Goal: Find specific page/section: Find specific page/section

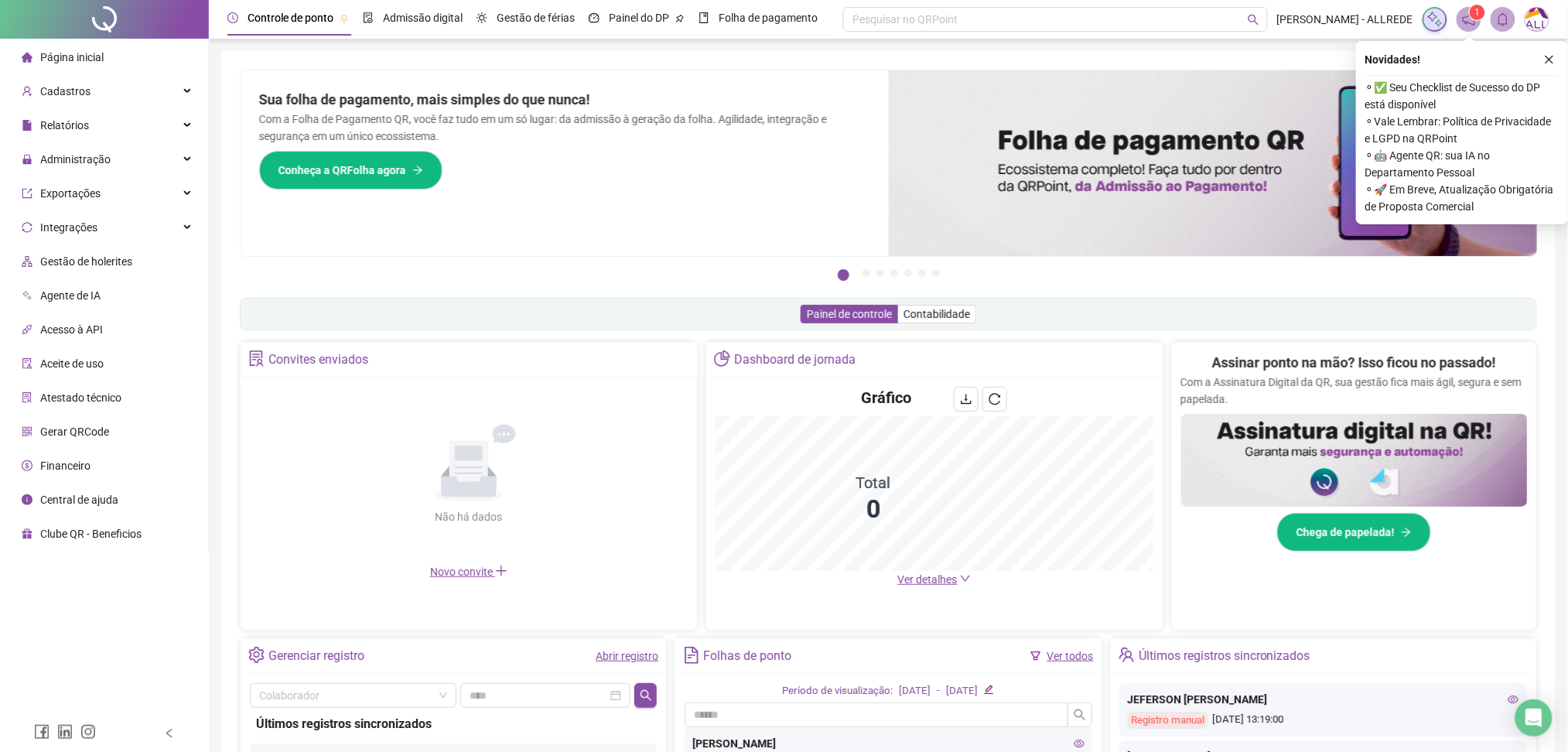
click at [1555, 61] on button "button" at bounding box center [1549, 59] width 18 height 18
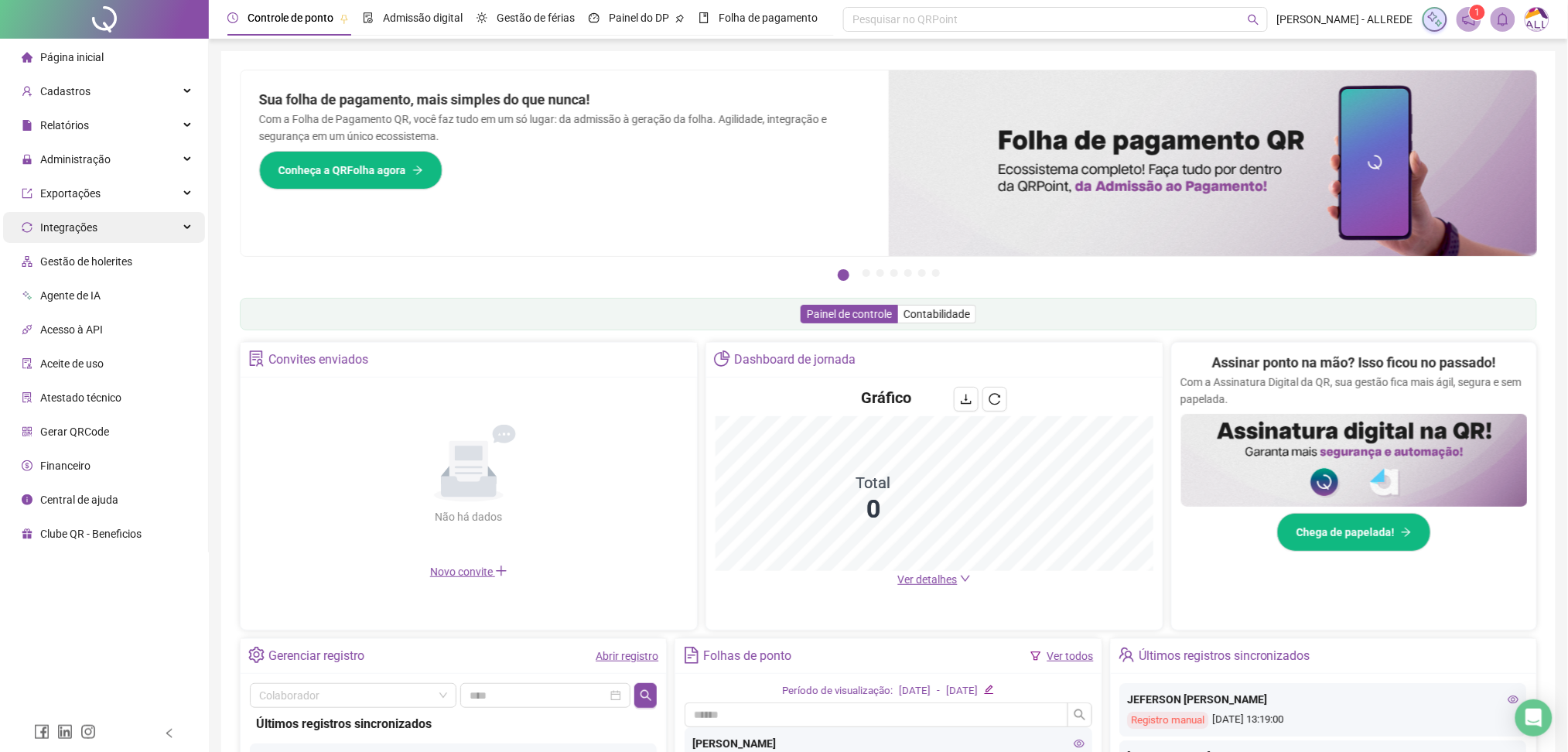
click at [170, 230] on div "Integrações" at bounding box center [104, 227] width 202 height 31
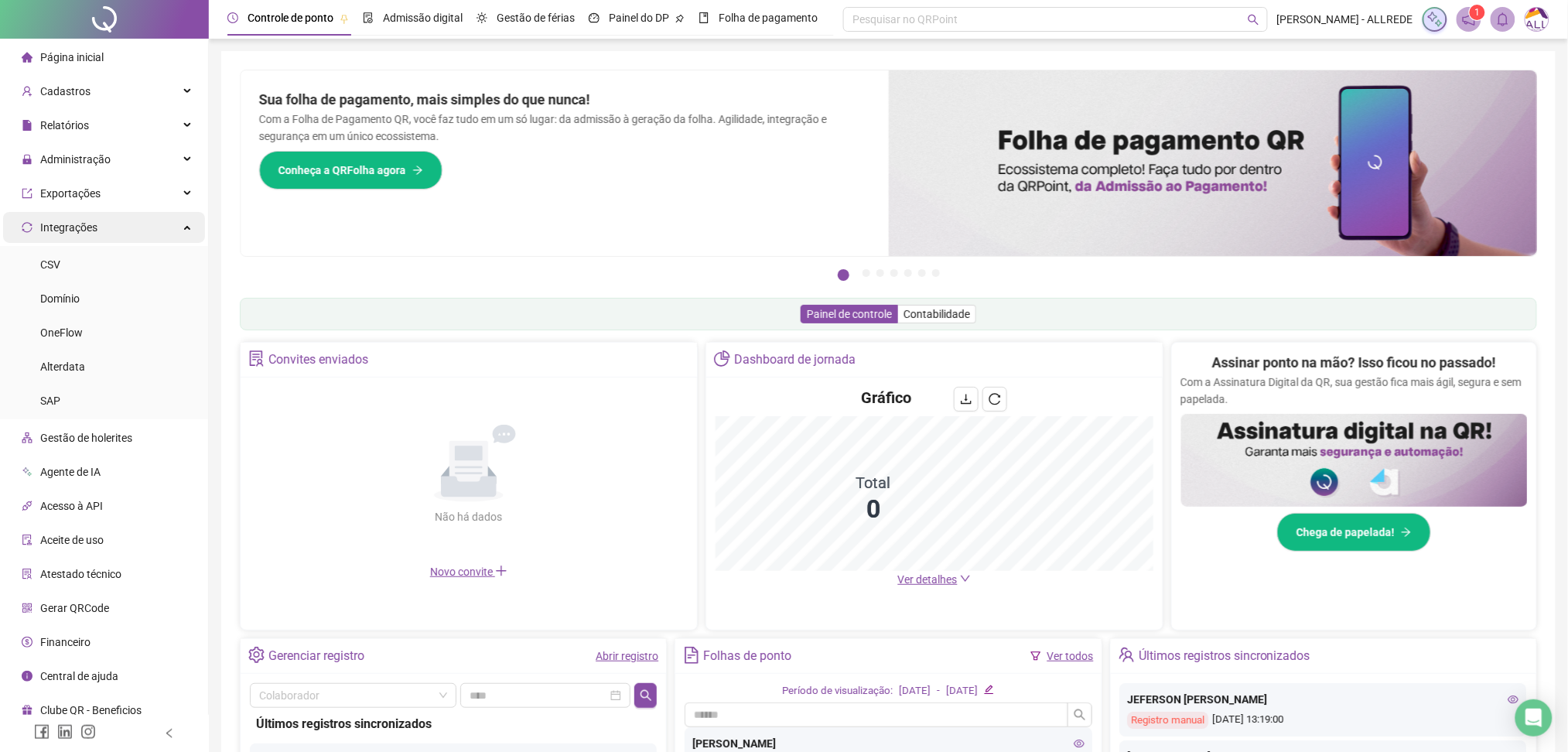
click at [182, 228] on div "Integrações" at bounding box center [104, 227] width 202 height 31
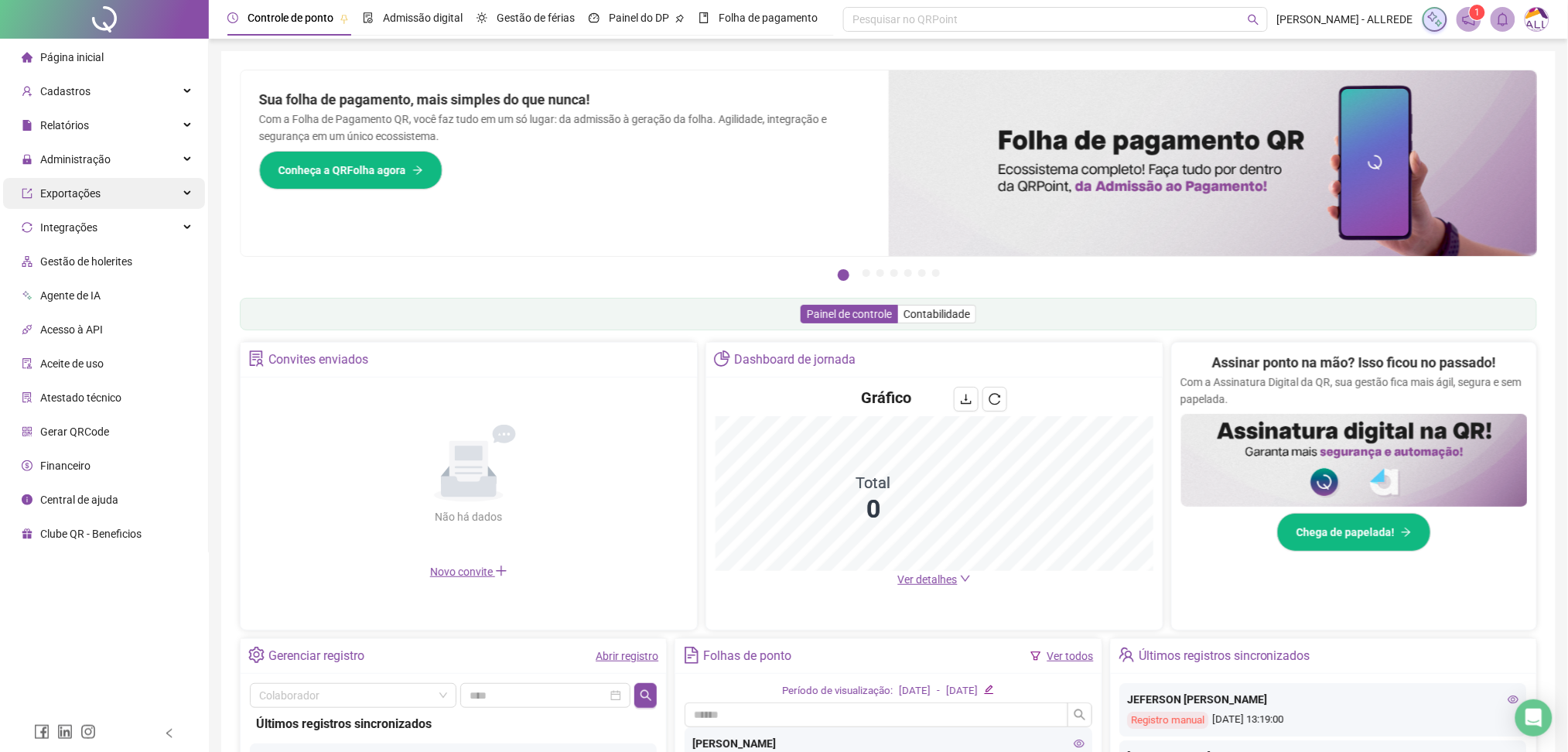
click at [187, 199] on div "Exportações" at bounding box center [104, 193] width 202 height 31
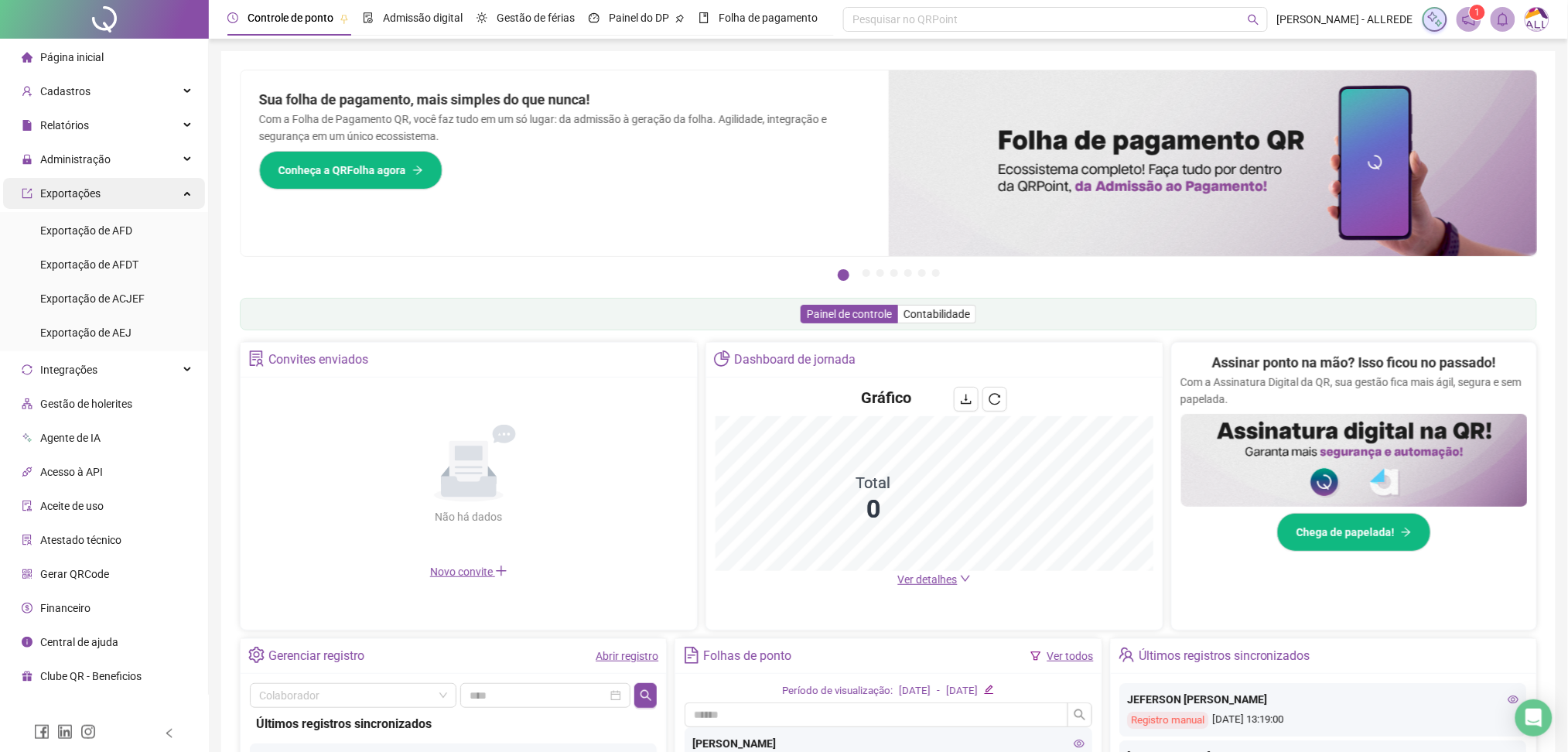
click at [189, 197] on div "Exportações" at bounding box center [104, 193] width 202 height 31
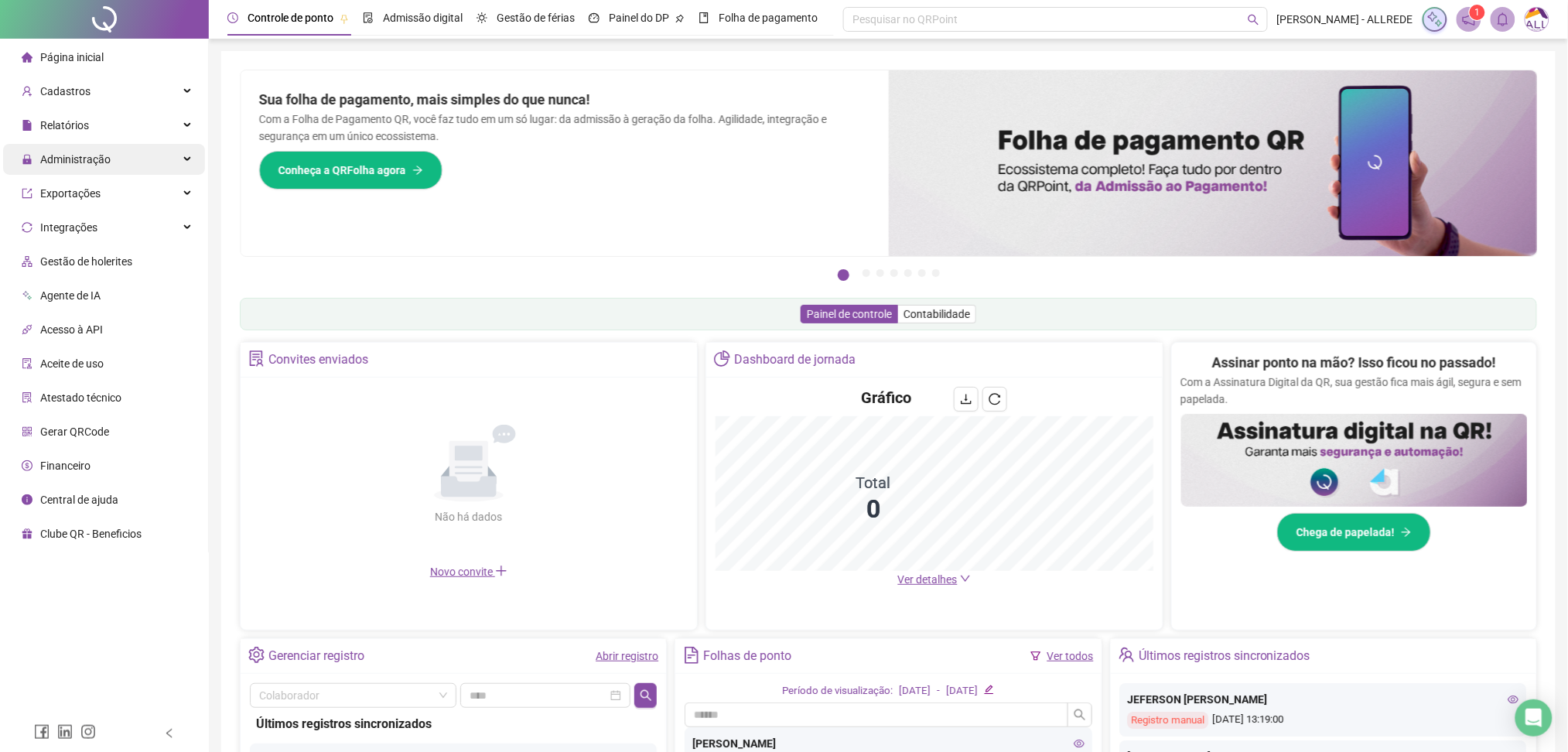
click at [196, 161] on div "Administração" at bounding box center [104, 159] width 202 height 31
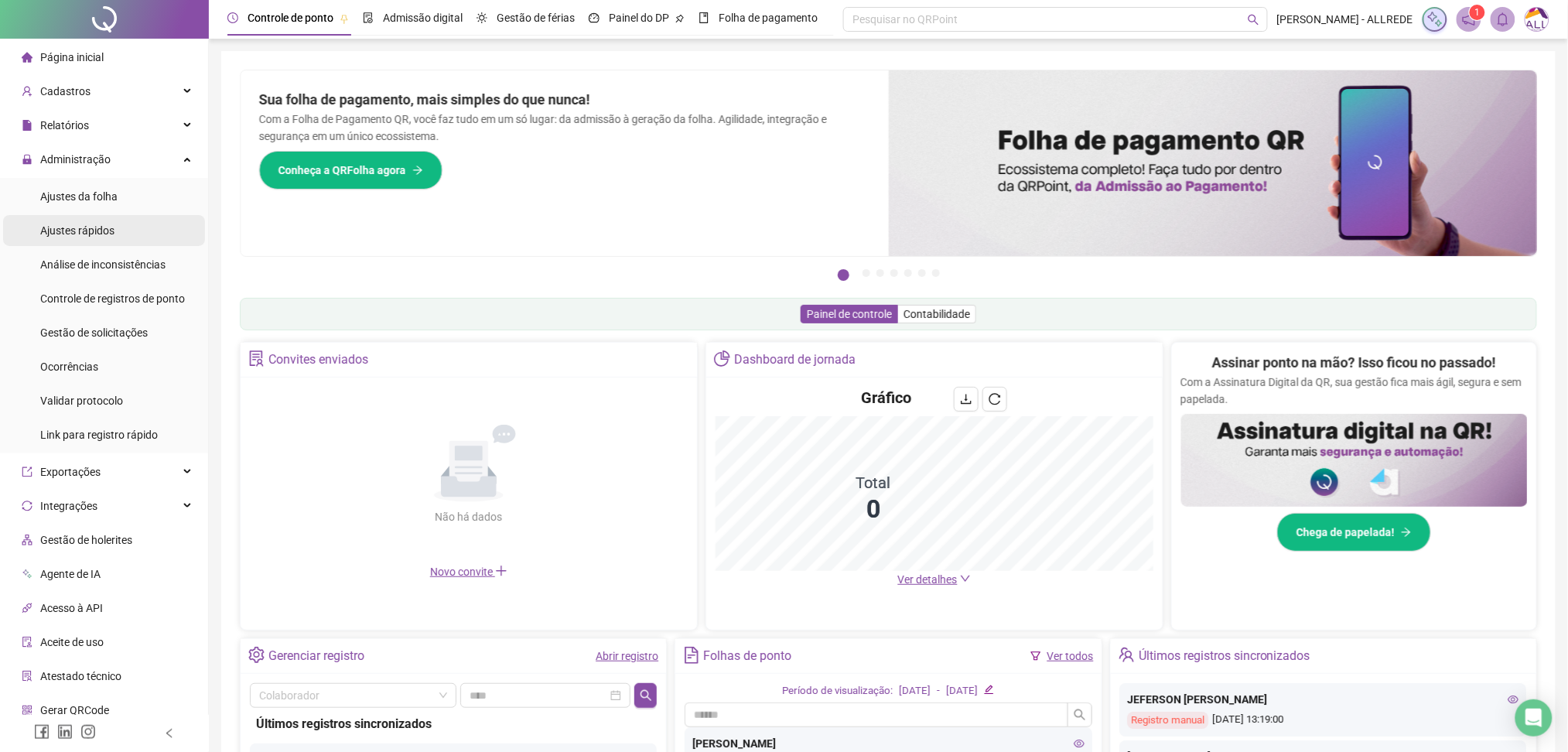
click at [116, 229] on li "Ajustes rápidos" at bounding box center [104, 230] width 202 height 31
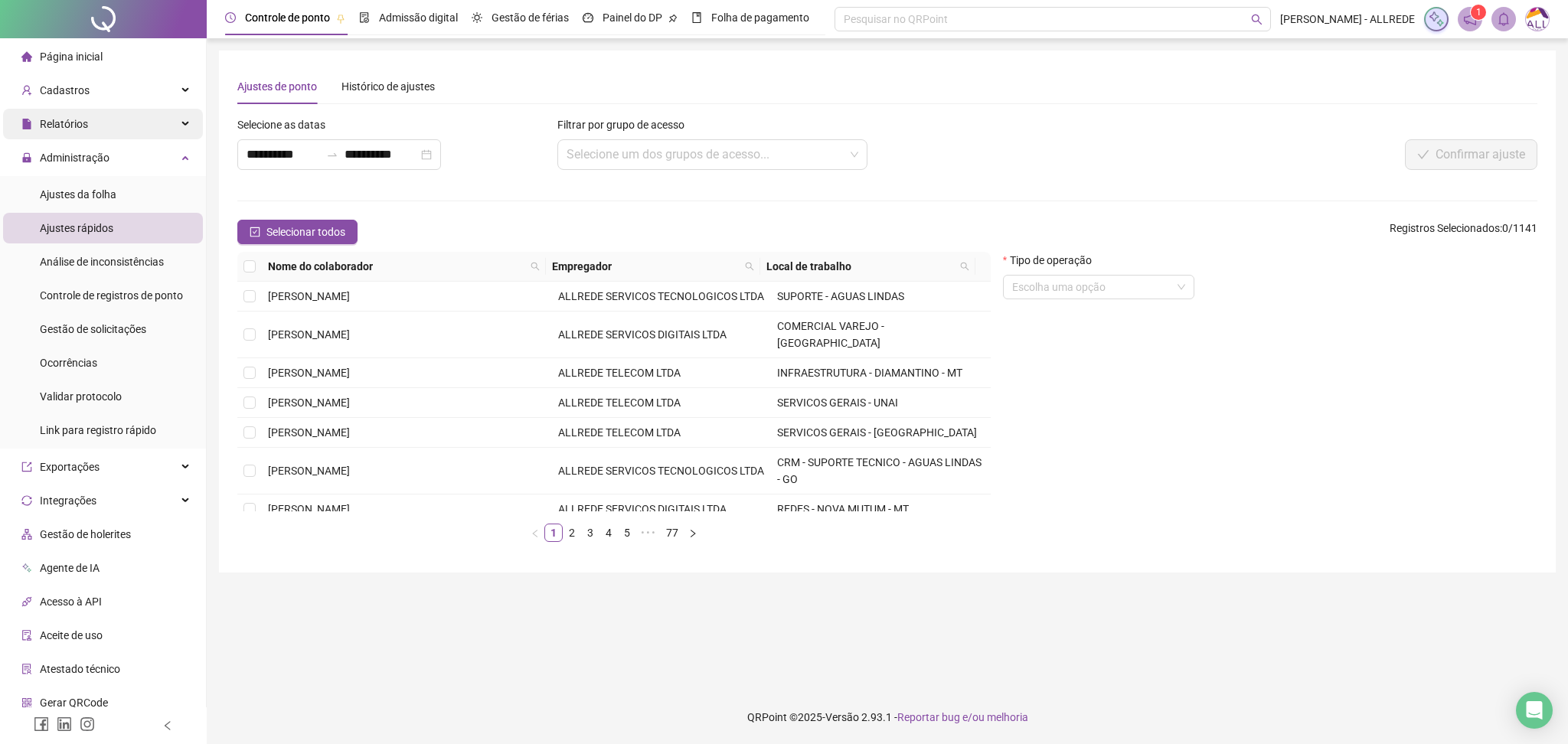
click at [160, 126] on div "Relatórios" at bounding box center [103, 124] width 200 height 31
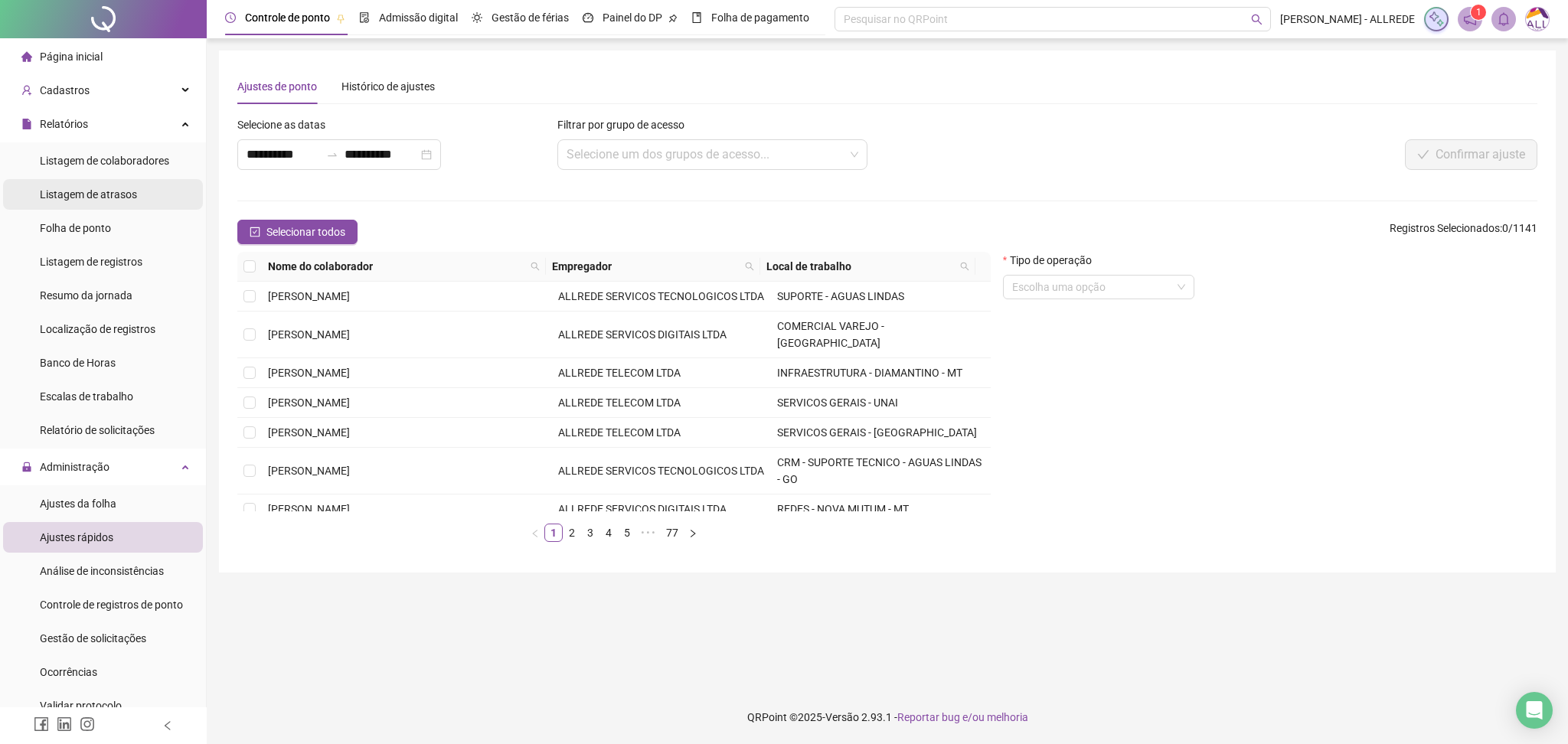
click at [103, 190] on span "Listagem de atrasos" at bounding box center [89, 194] width 97 height 13
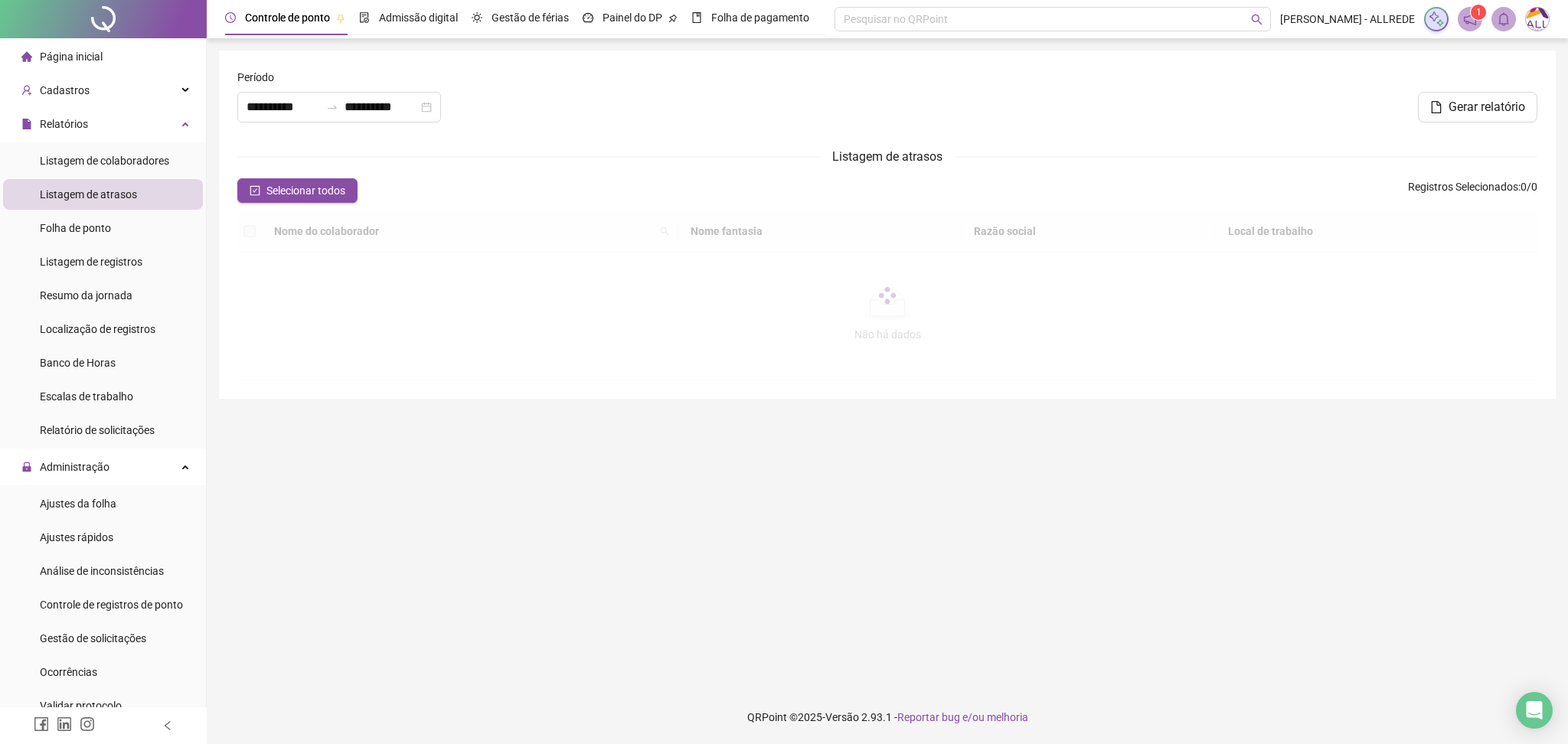
type input "**********"
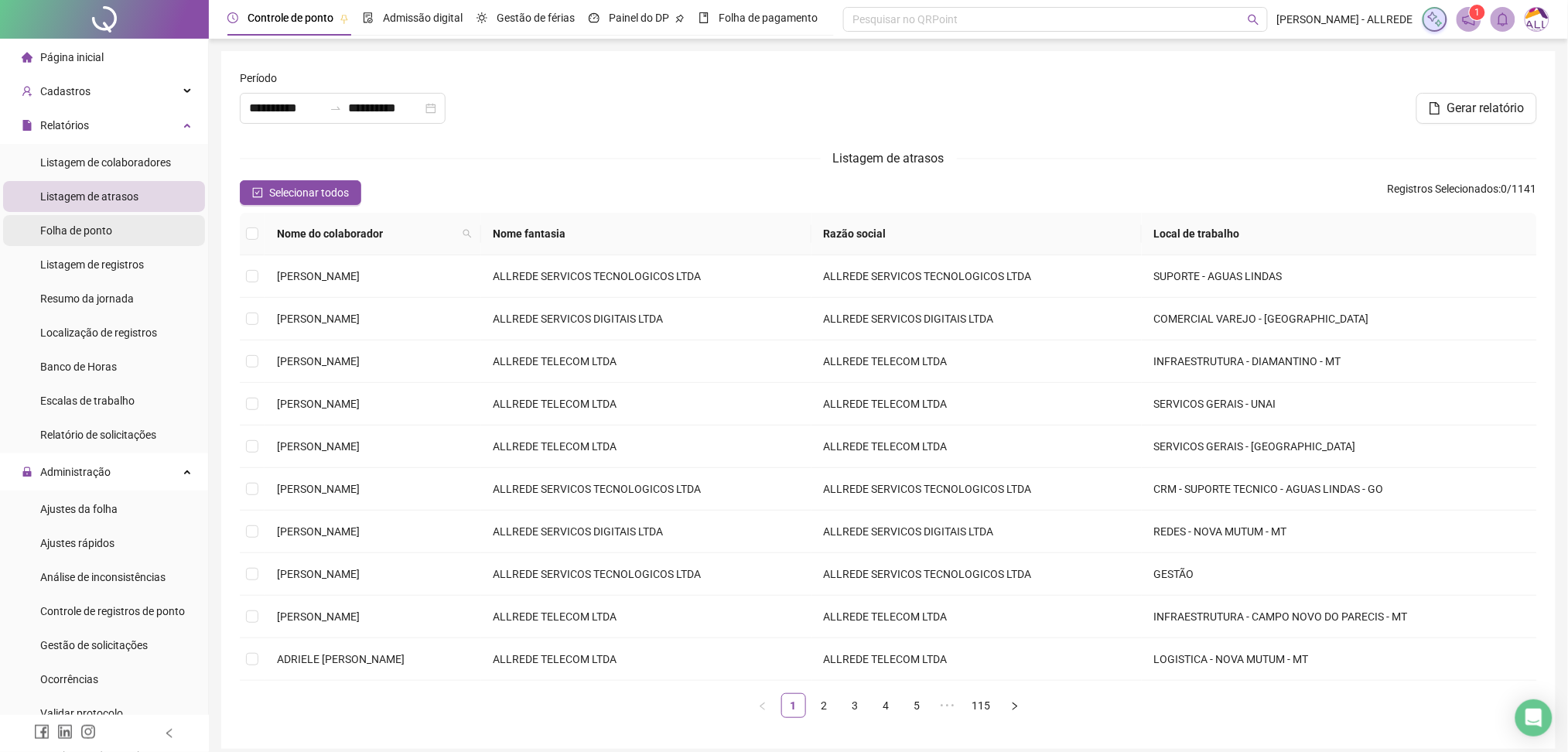
click at [114, 225] on li "Folha de ponto" at bounding box center [104, 230] width 202 height 31
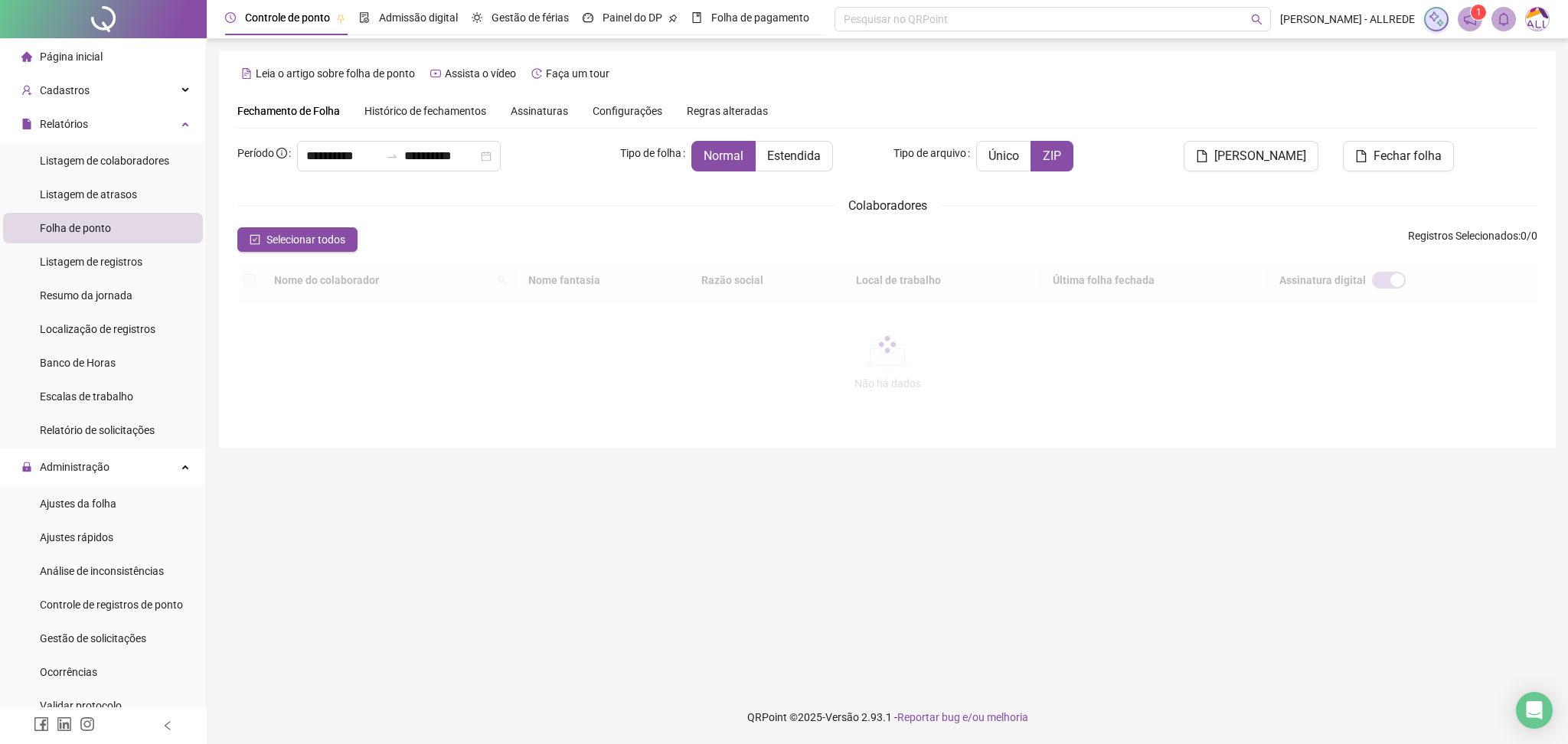
type input "**********"
